Goal: Information Seeking & Learning: Learn about a topic

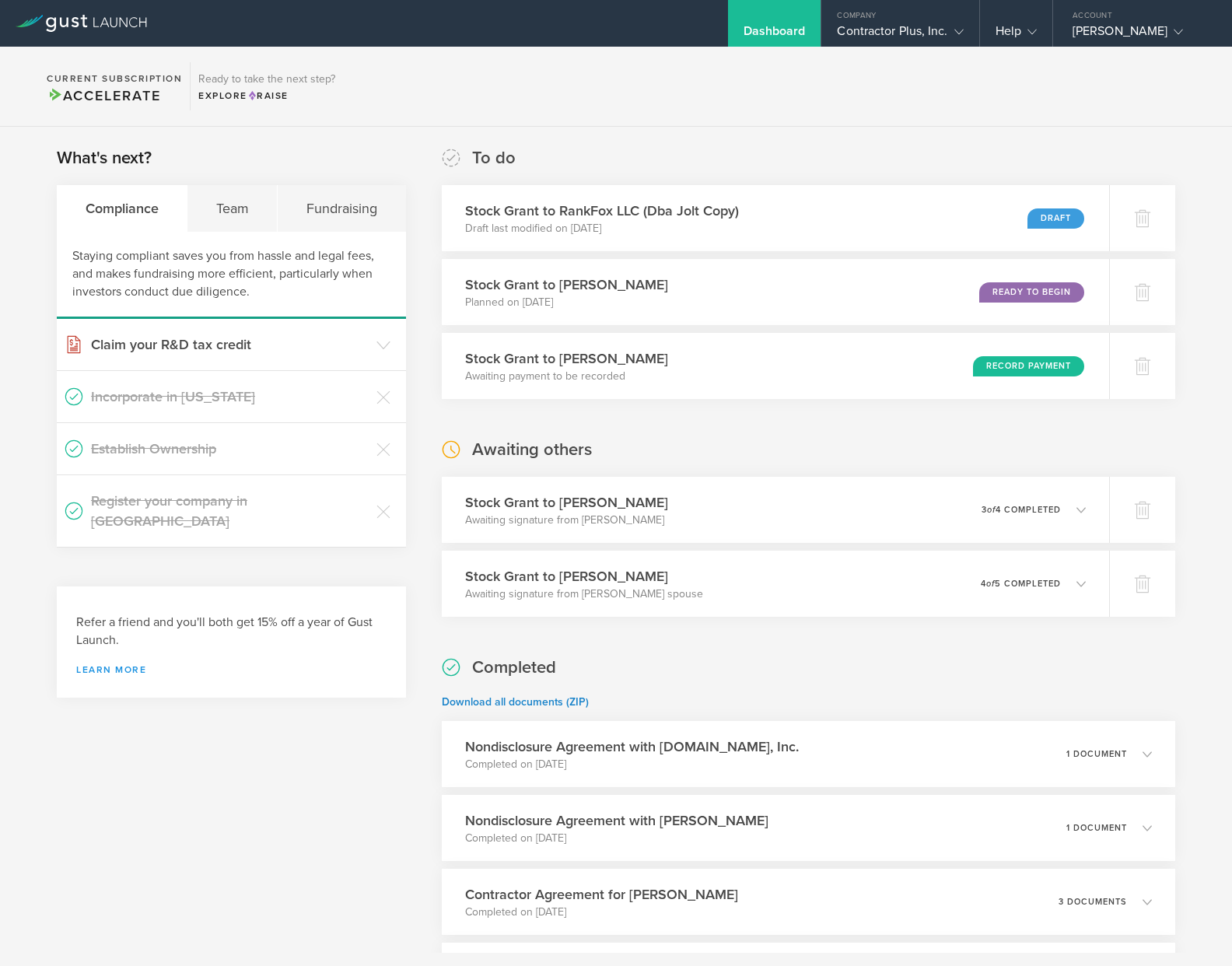
click at [130, 665] on link "Learn more" at bounding box center [231, 669] width 311 height 9
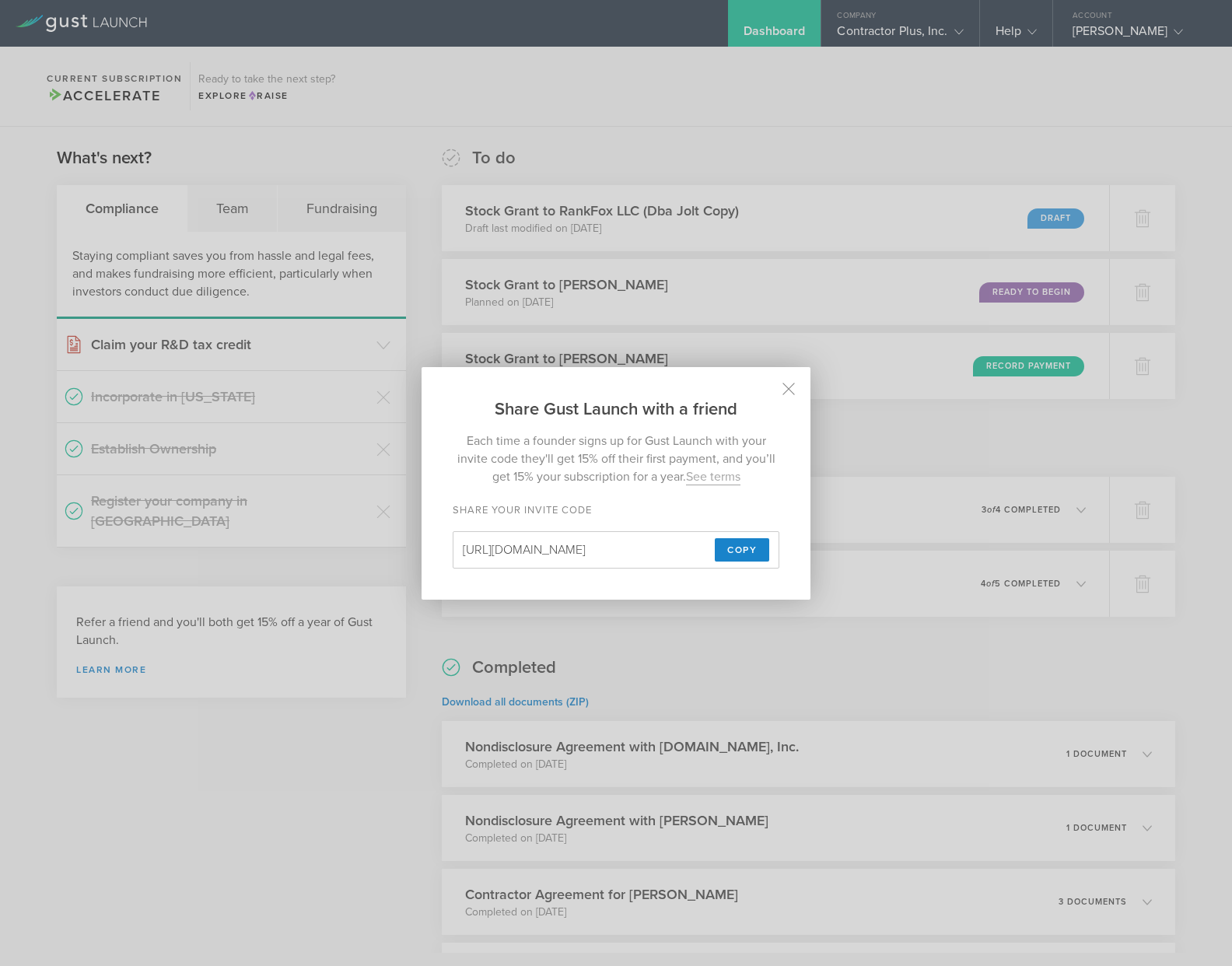
click at [205, 607] on div "Share Gust Launch with a friend Each time a founder signs up for Gust Launch wi…" at bounding box center [616, 483] width 1232 height 966
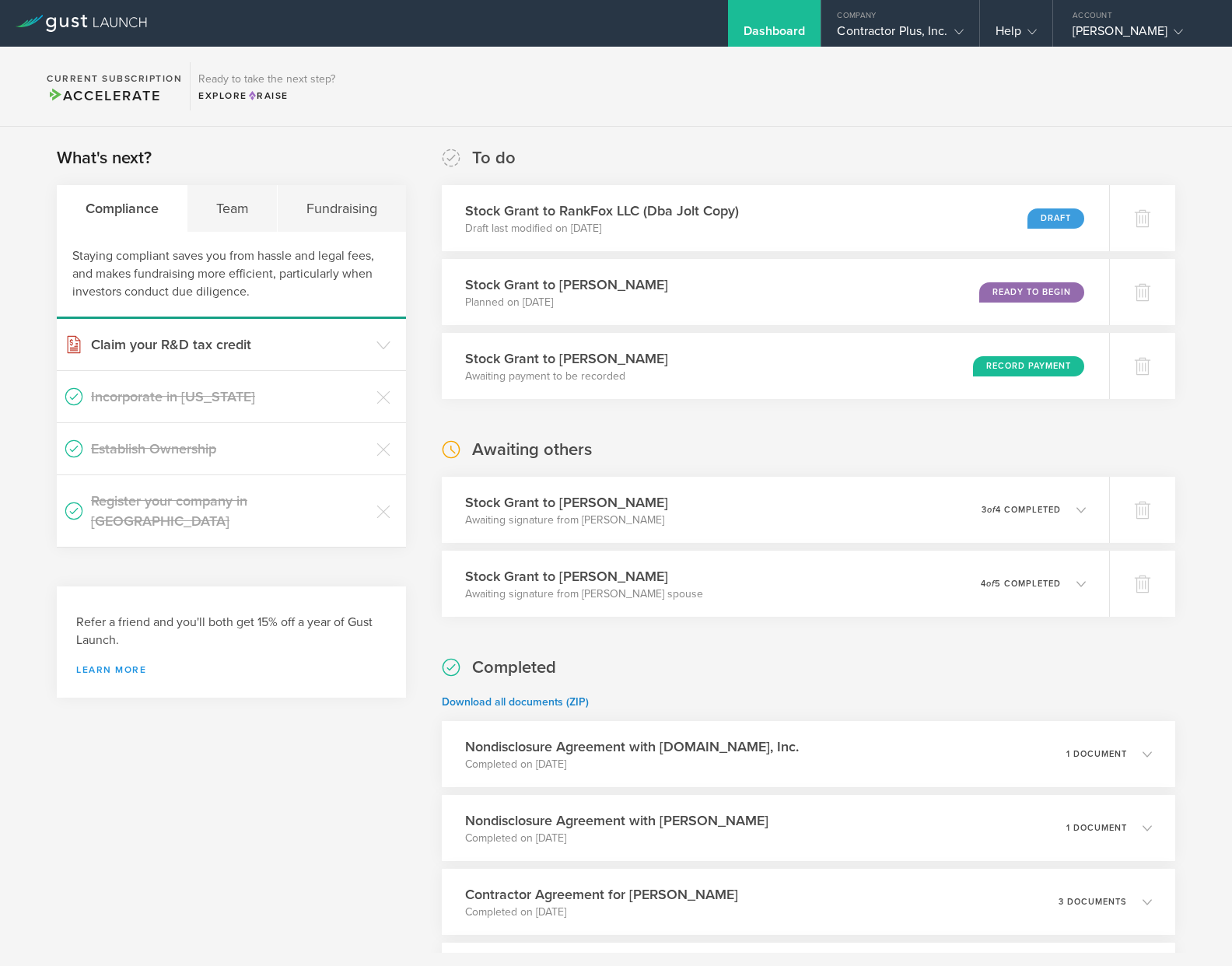
click at [112, 665] on link "Learn more" at bounding box center [231, 669] width 311 height 9
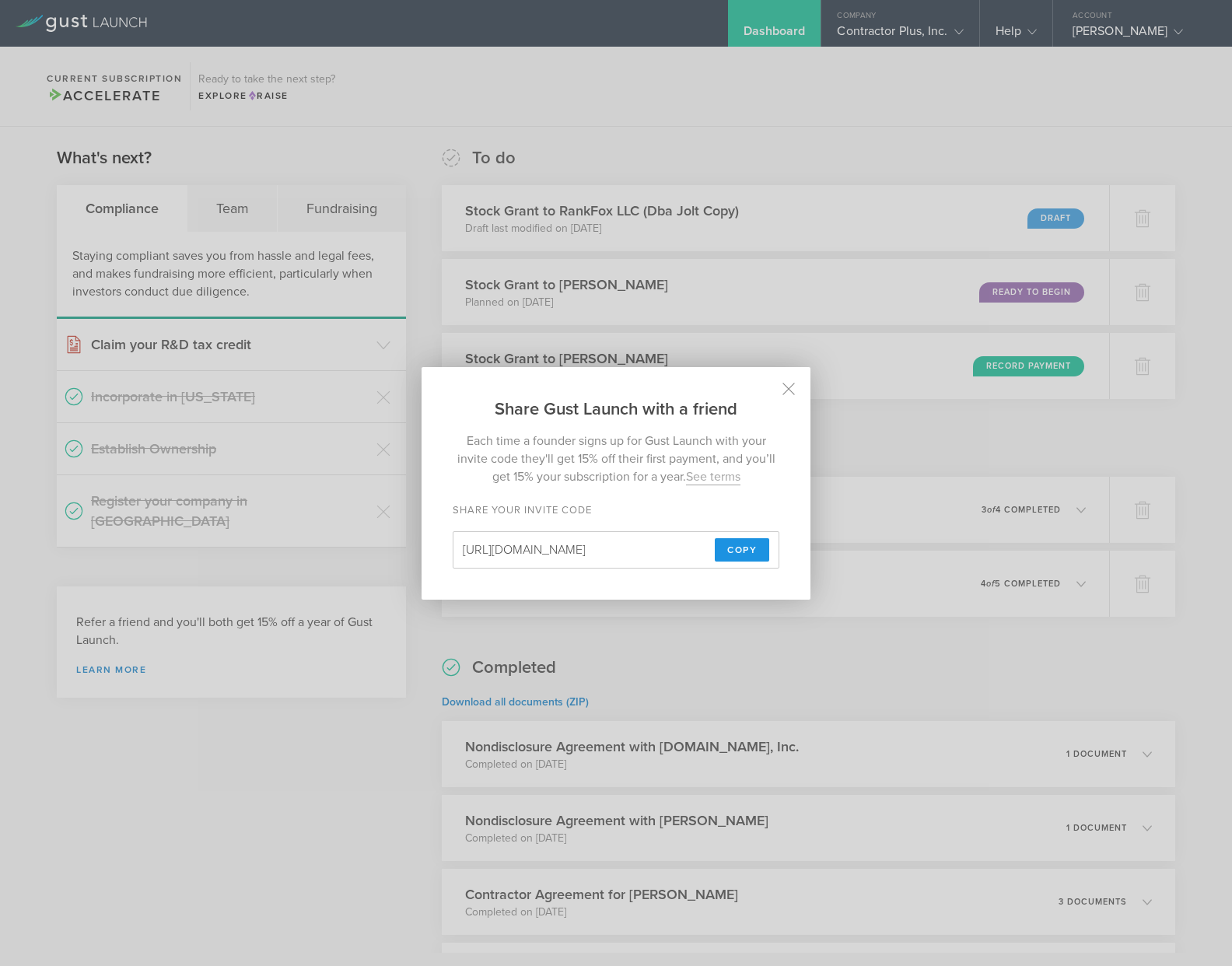
click at [744, 549] on span "Copy" at bounding box center [741, 550] width 29 height 24
click at [789, 389] on icon at bounding box center [789, 389] width 12 height 12
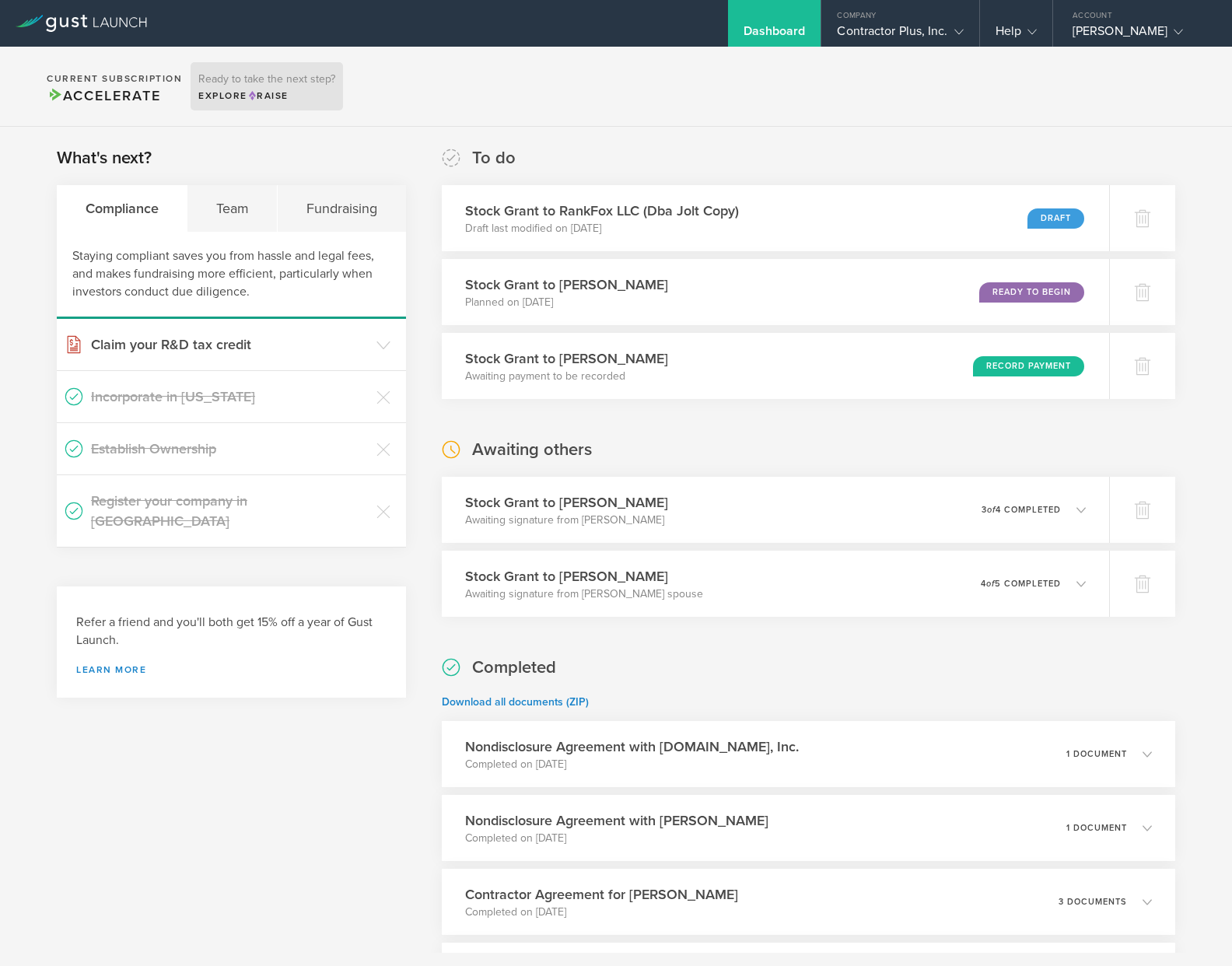
click at [274, 92] on span "Raise" at bounding box center [268, 95] width 41 height 11
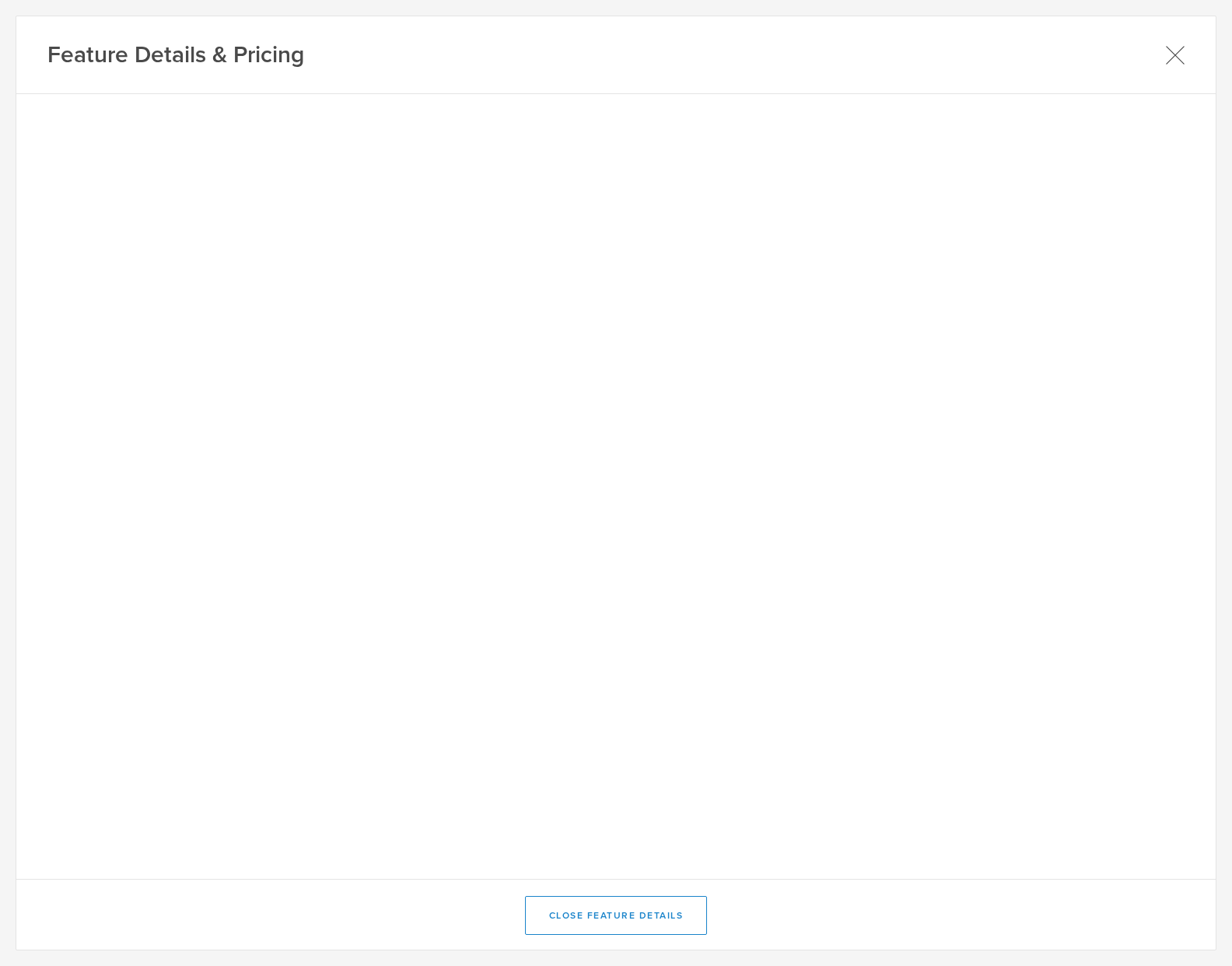
click at [1171, 52] on icon at bounding box center [1175, 55] width 19 height 19
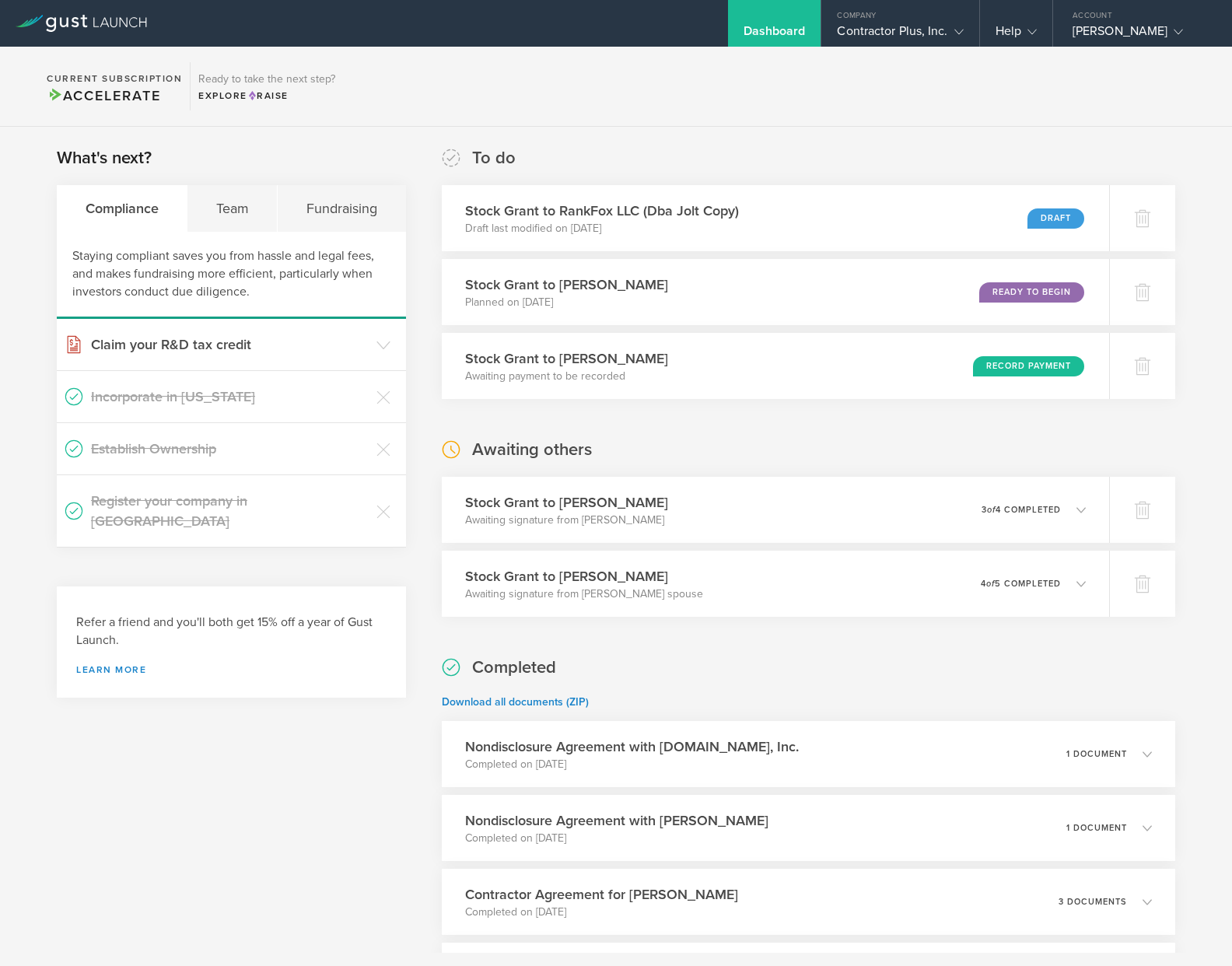
click at [1171, 52] on section "Current Subscription Accelerate Ready to take the next step? Explore Raise" at bounding box center [616, 86] width 1232 height 80
click at [266, 96] on span "Raise" at bounding box center [268, 95] width 41 height 11
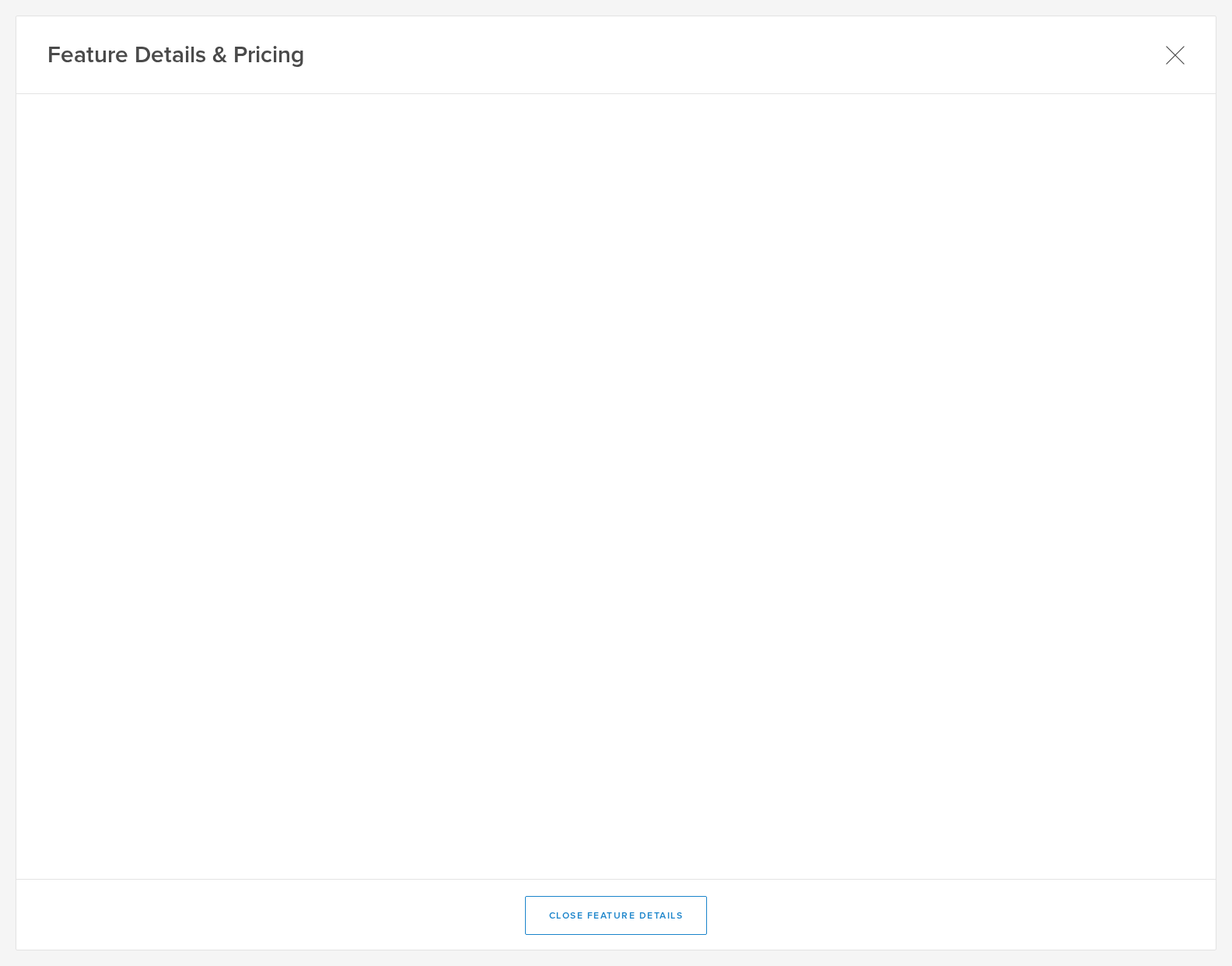
click at [1172, 56] on icon at bounding box center [1175, 55] width 19 height 19
